Goal: Transaction & Acquisition: Book appointment/travel/reservation

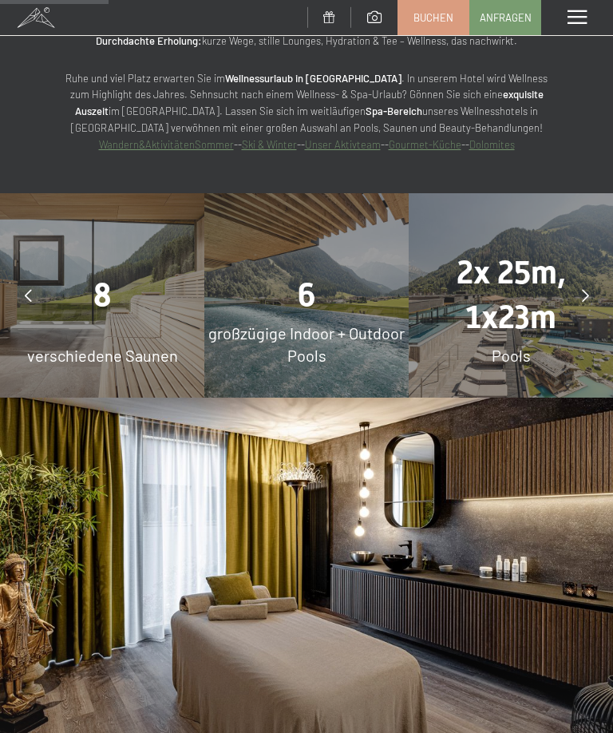
scroll to position [1153, 0]
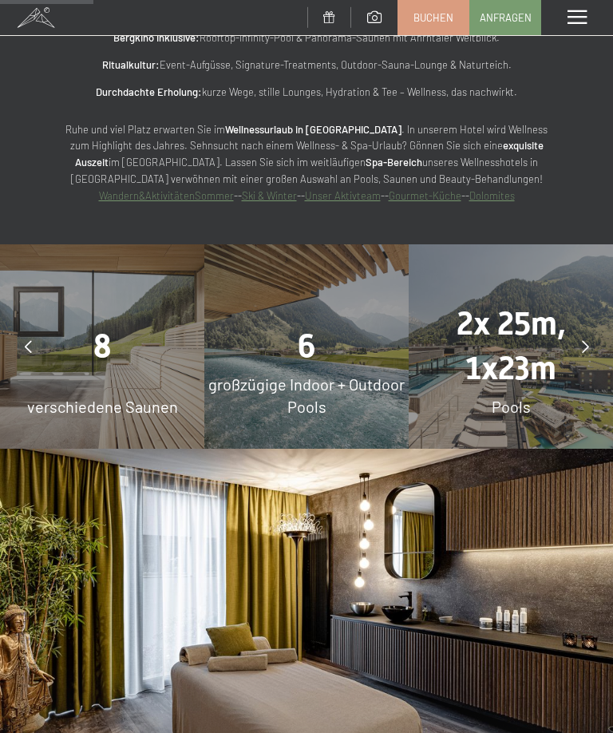
click at [442, 26] on link "Buchen" at bounding box center [433, 18] width 70 height 34
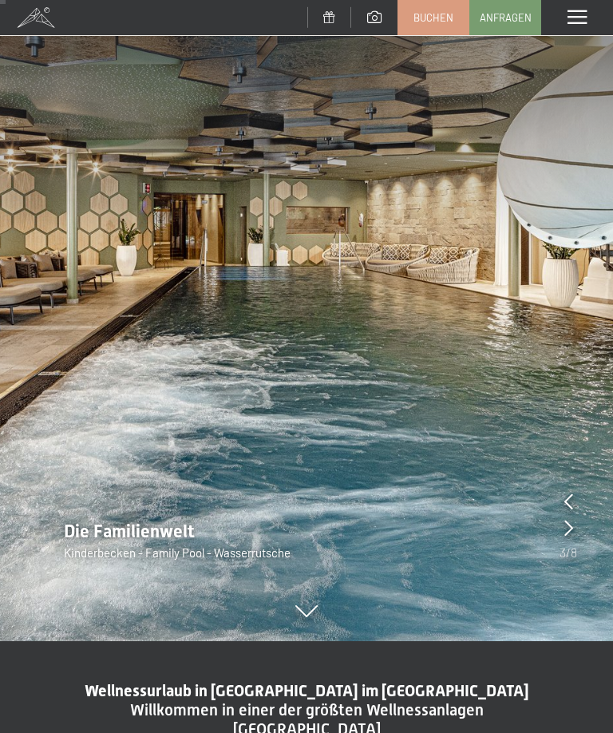
scroll to position [0, 0]
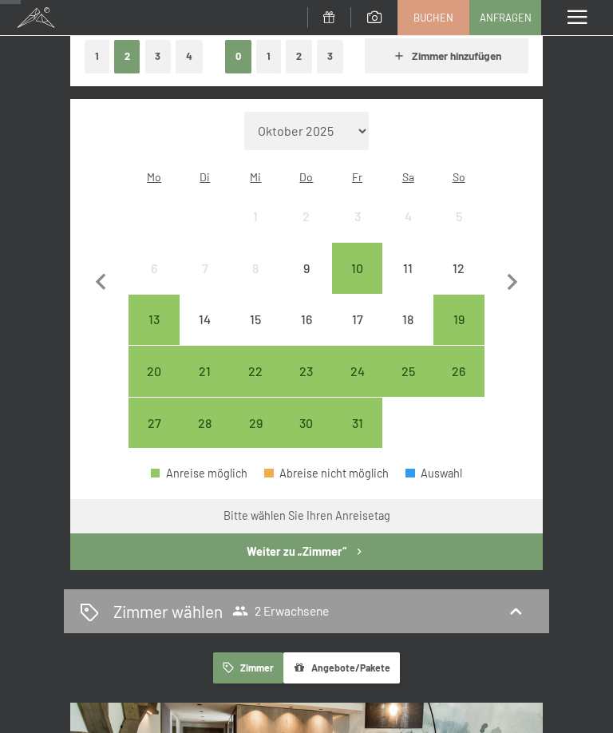
scroll to position [276, 0]
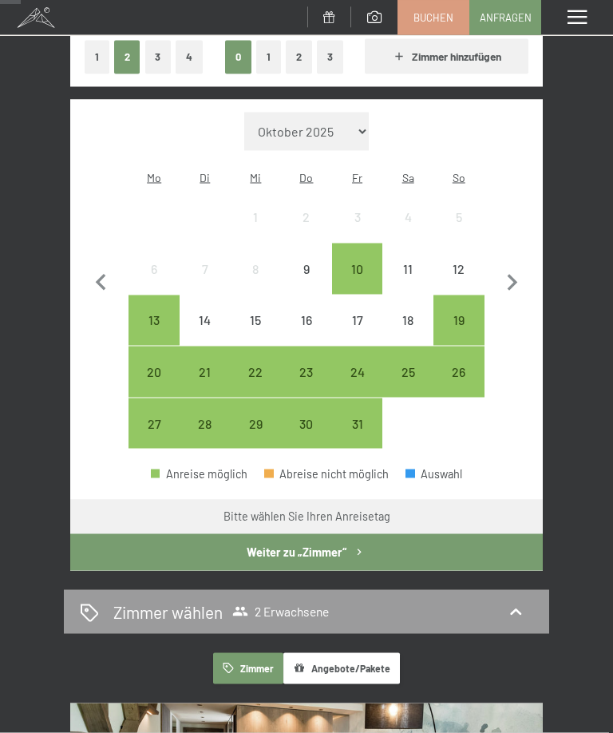
click at [512, 267] on icon "button" at bounding box center [513, 284] width 34 height 34
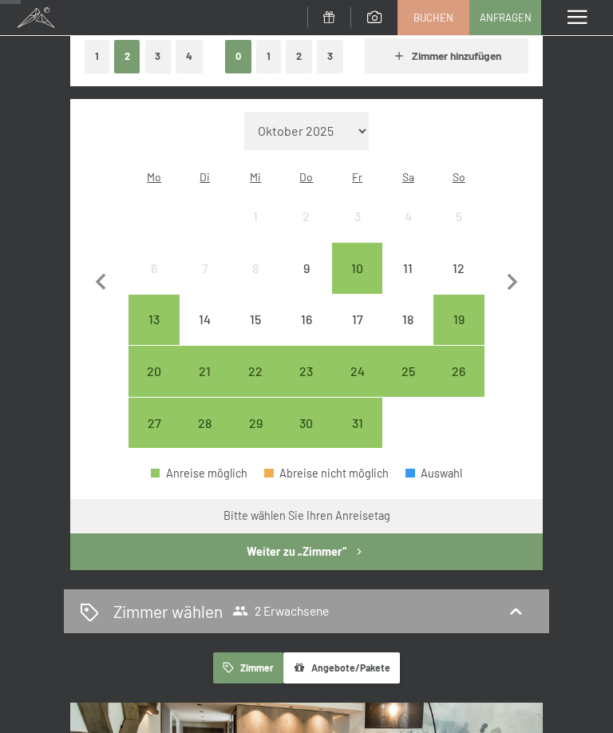
select select "2025-11-01"
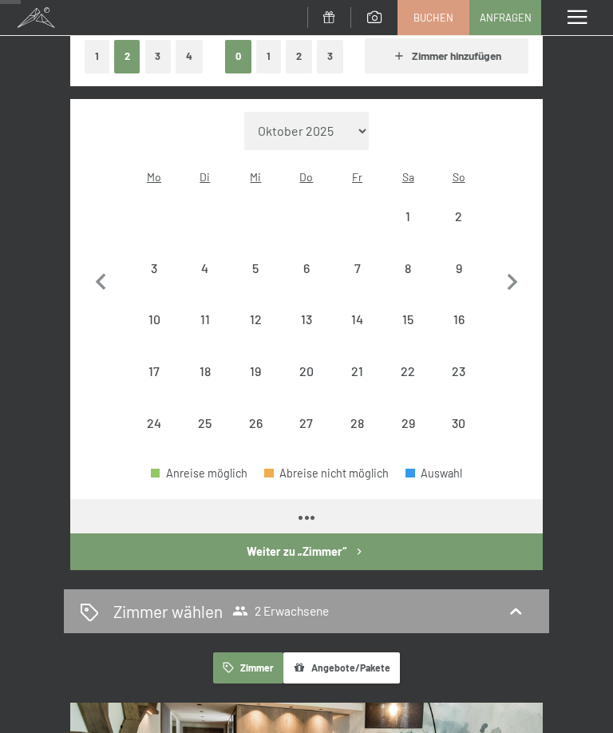
select select "2025-11-01"
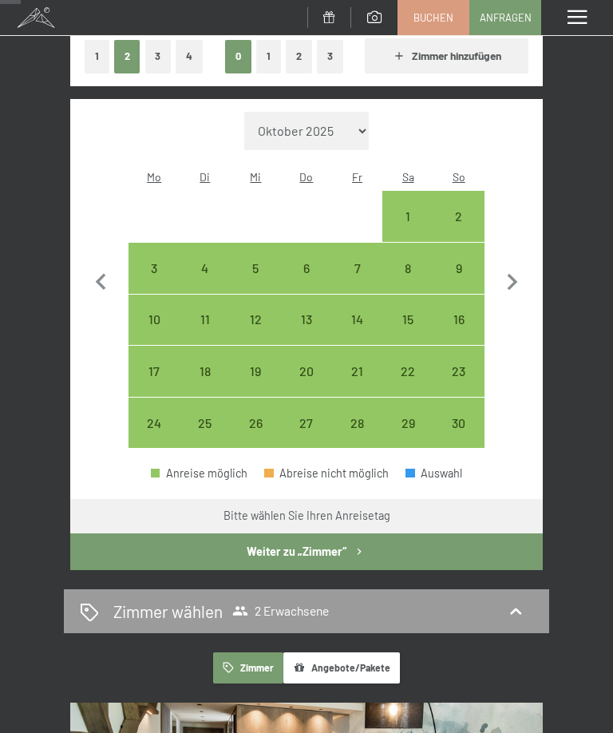
click at [456, 417] on div "30" at bounding box center [459, 441] width 48 height 48
select select "2025-11-01"
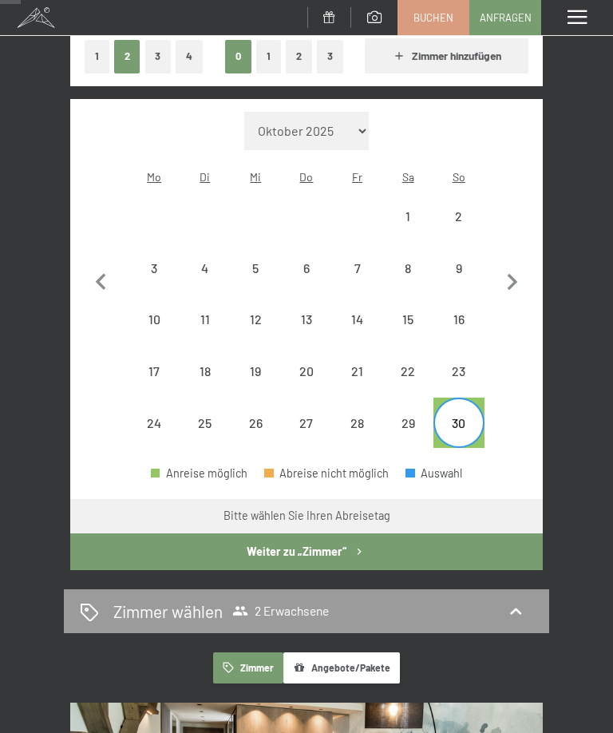
click at [527, 271] on icon "button" at bounding box center [513, 283] width 34 height 34
select select "2025-12-01"
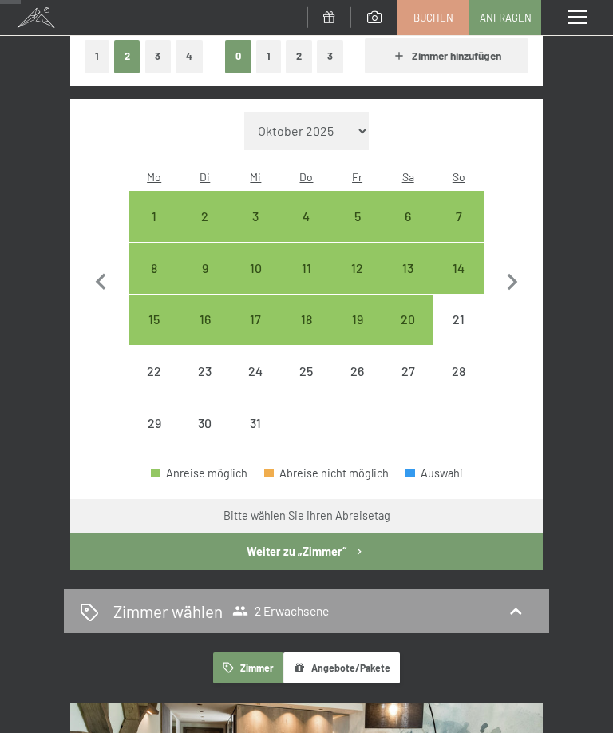
click at [466, 192] on div "7" at bounding box center [459, 216] width 48 height 48
select select "2025-12-01"
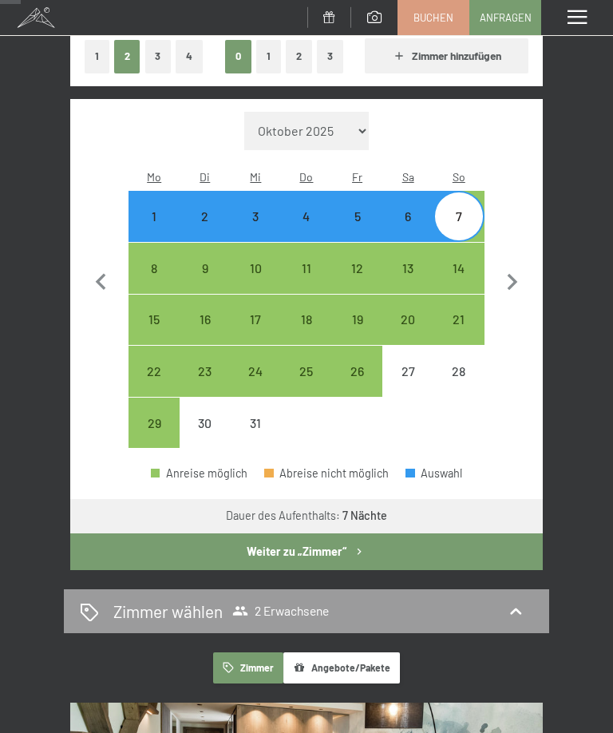
click at [200, 533] on button "Weiter zu „Zimmer“" at bounding box center [306, 551] width 472 height 37
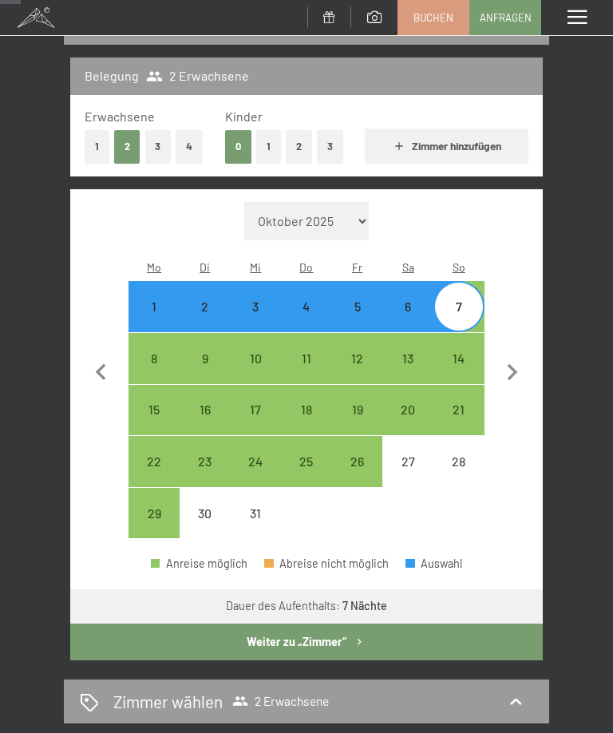
select select "2025-12-01"
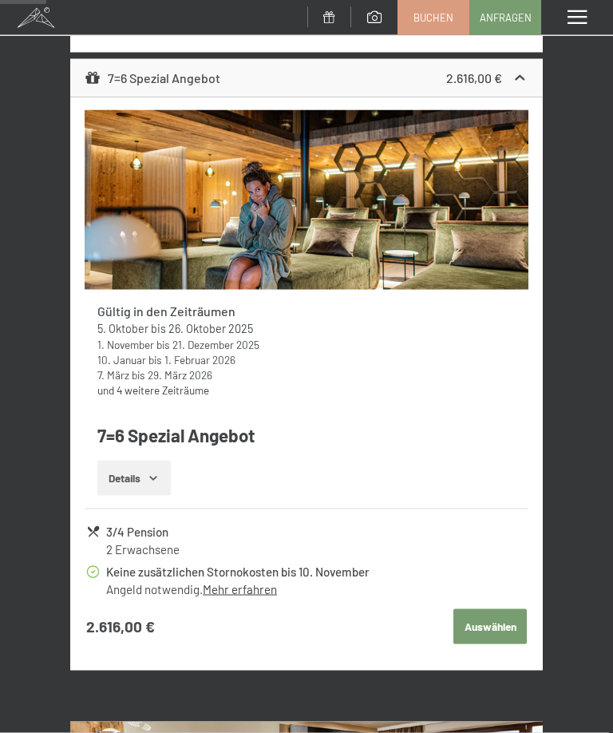
scroll to position [743, 0]
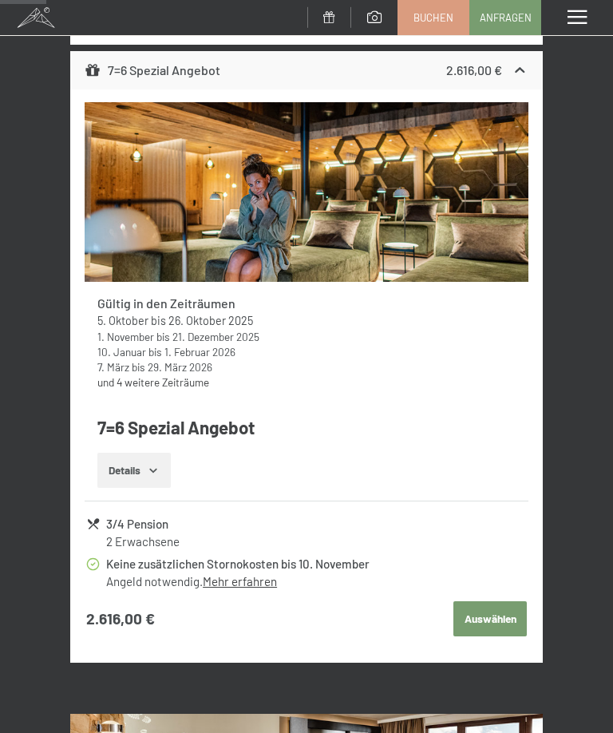
click at [491, 619] on button "Auswählen" at bounding box center [489, 618] width 73 height 35
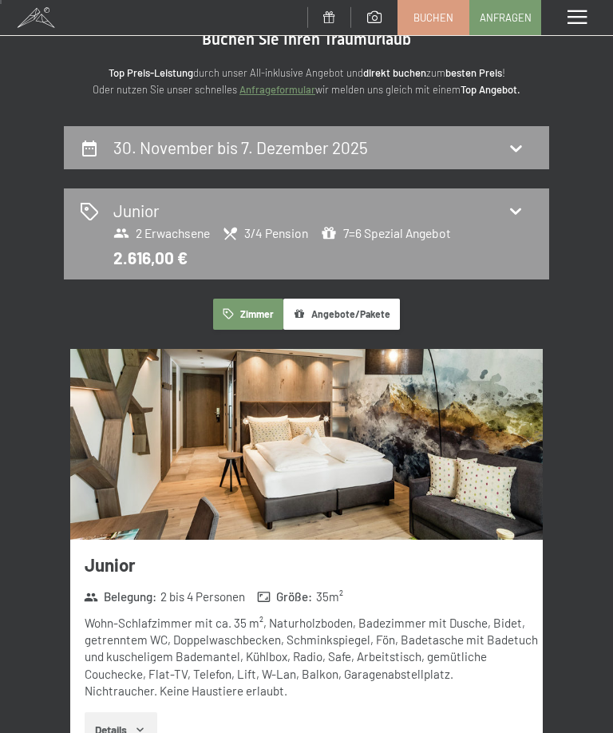
scroll to position [0, 0]
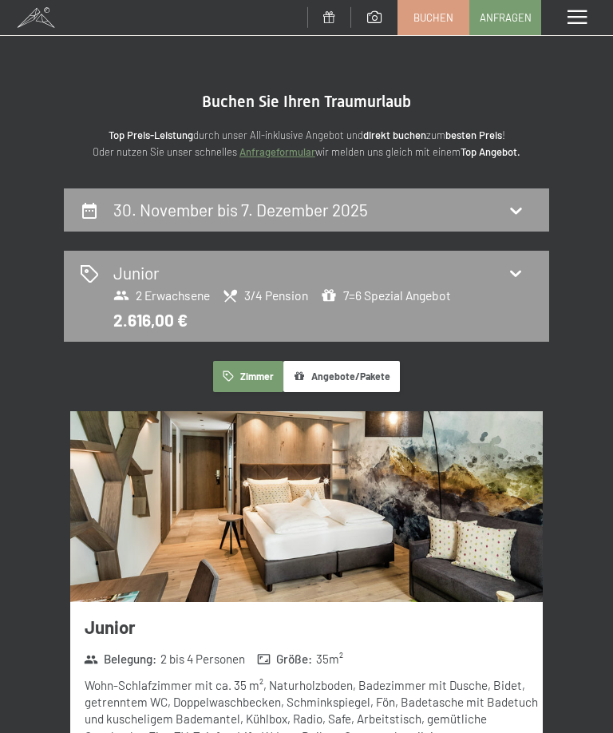
click at [162, 287] on span "2 Erwachsene" at bounding box center [161, 295] width 97 height 16
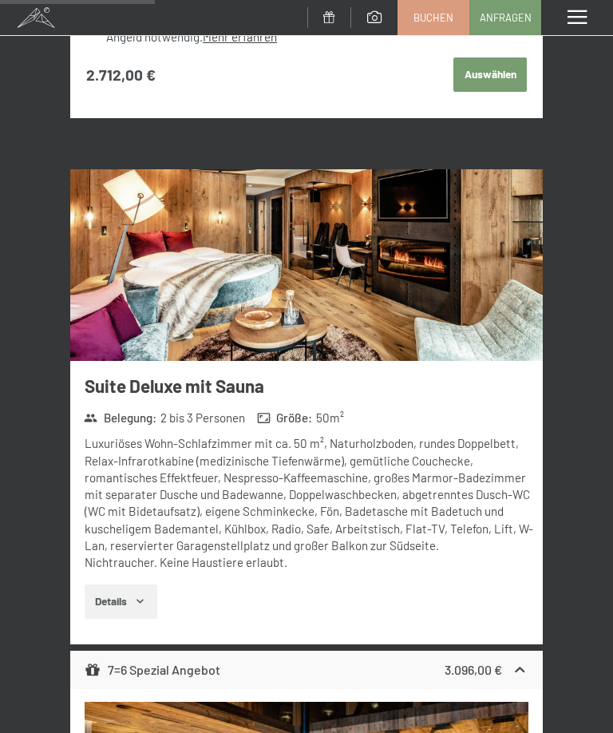
scroll to position [2497, 0]
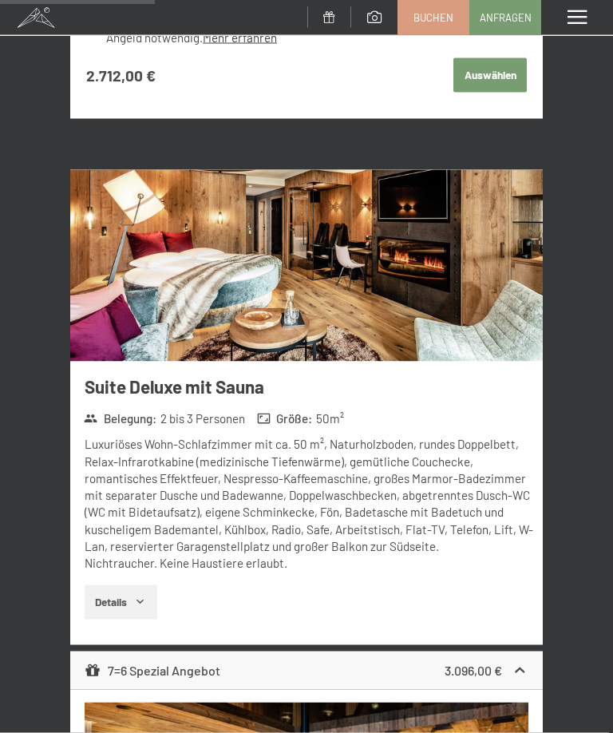
click at [155, 272] on img at bounding box center [306, 266] width 472 height 192
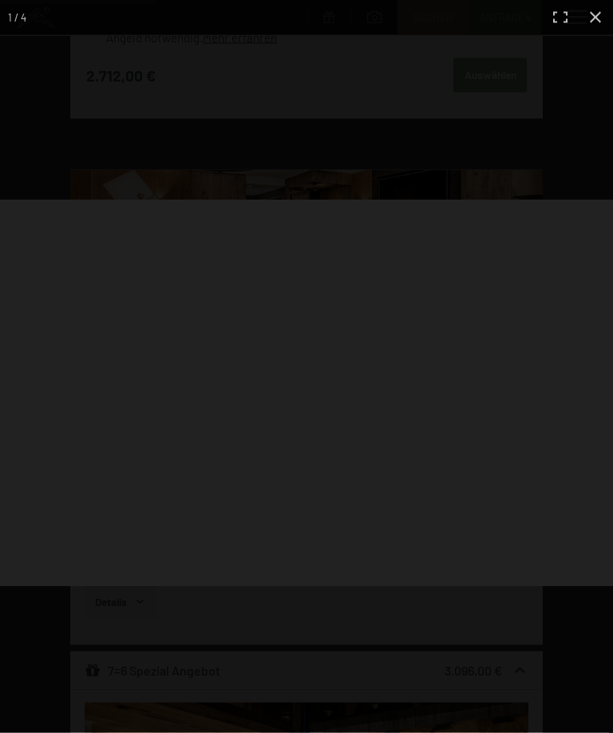
scroll to position [2498, 0]
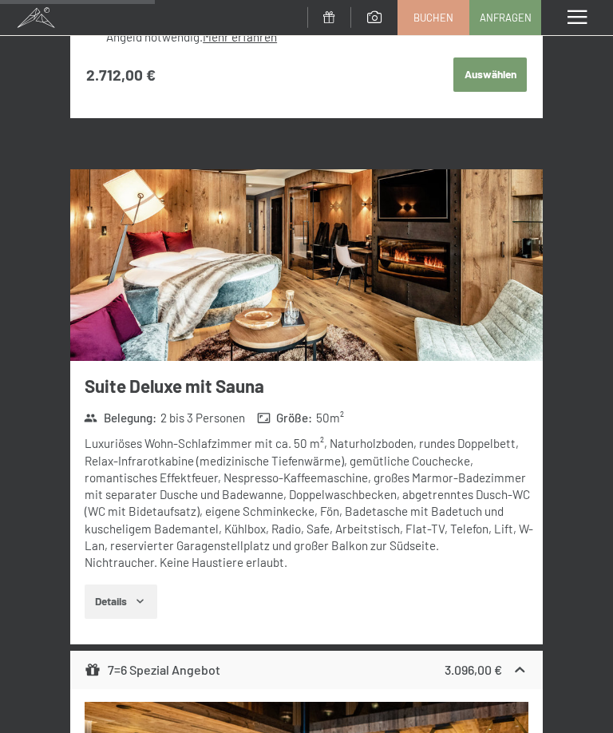
click at [593, 18] on div "Menü" at bounding box center [577, 17] width 72 height 35
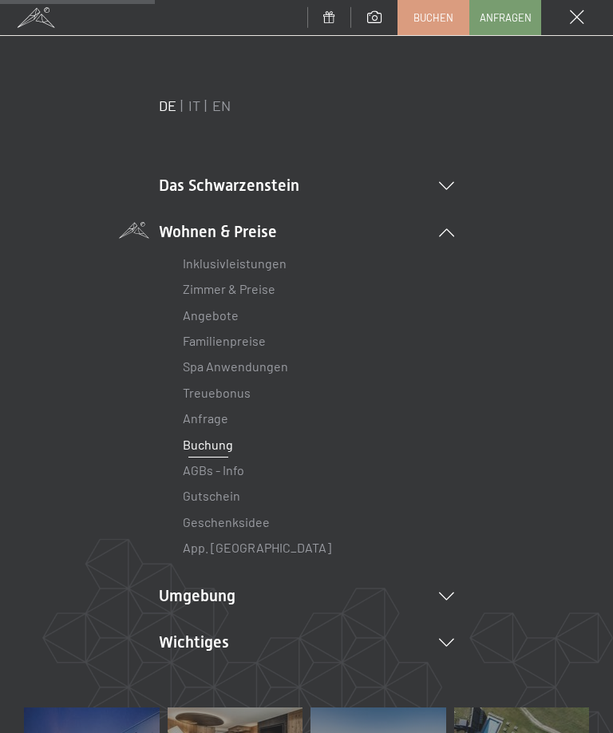
click at [202, 338] on link "Familienpreise" at bounding box center [224, 340] width 83 height 15
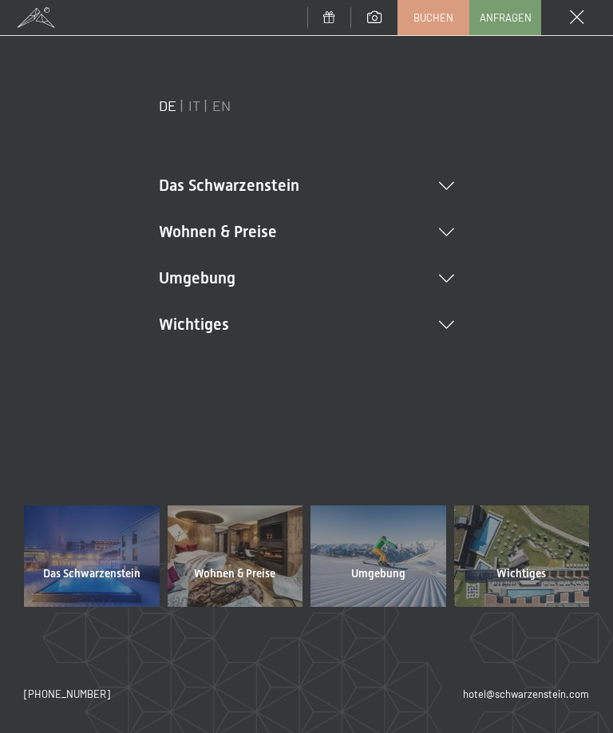
scroll to position [0, 0]
